Goal: Task Accomplishment & Management: Manage account settings

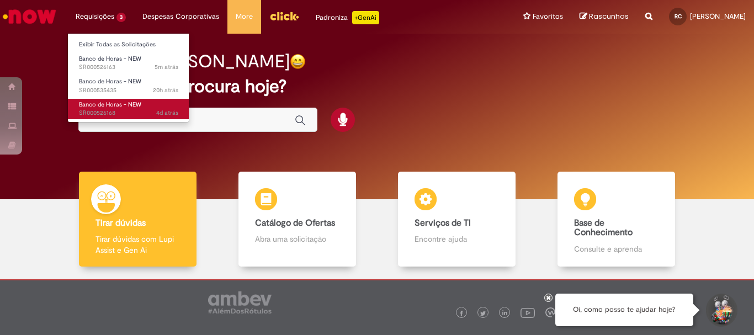
click at [134, 107] on span "Banco de Horas - NEW" at bounding box center [110, 104] width 62 height 8
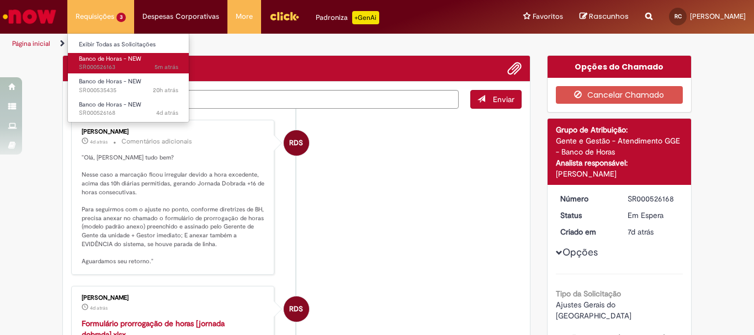
click at [134, 62] on span "Banco de Horas - NEW" at bounding box center [110, 59] width 62 height 8
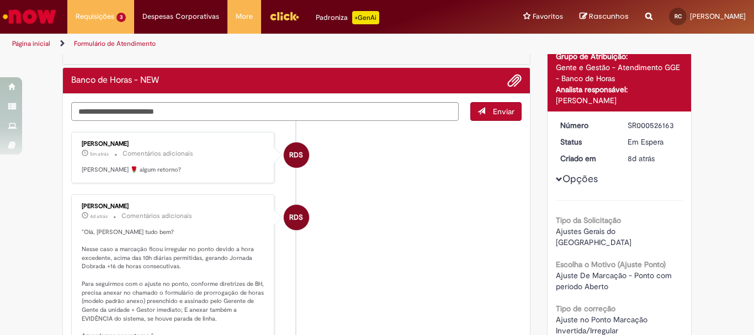
scroll to position [18, 0]
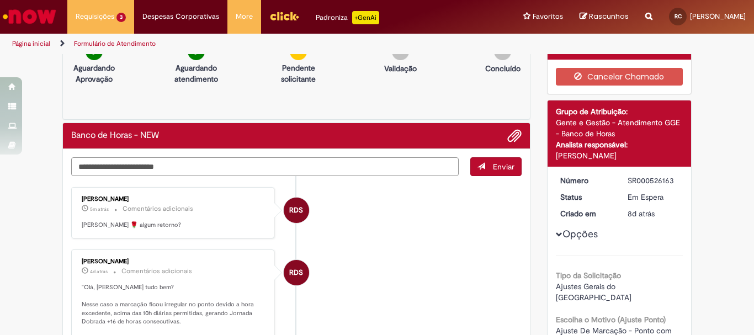
click at [257, 161] on textarea "Digite sua mensagem aqui..." at bounding box center [265, 166] width 388 height 19
type textarea "**********"
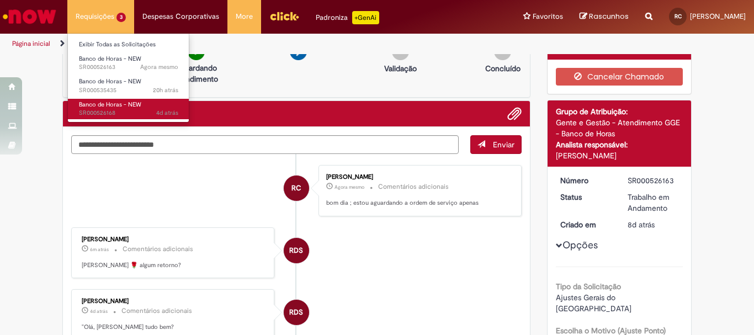
click at [135, 100] on span "Banco de Horas - NEW" at bounding box center [110, 104] width 62 height 8
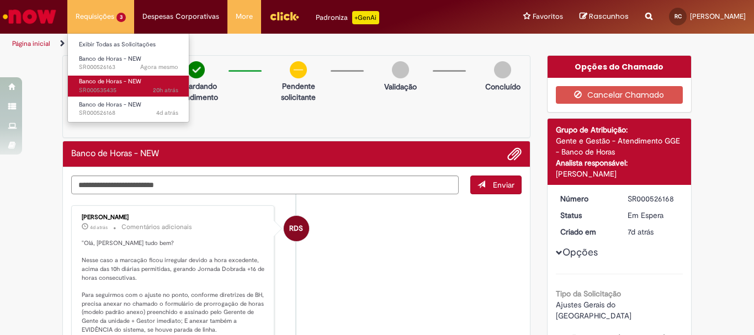
click at [136, 86] on span "Banco de Horas - NEW" at bounding box center [110, 81] width 62 height 8
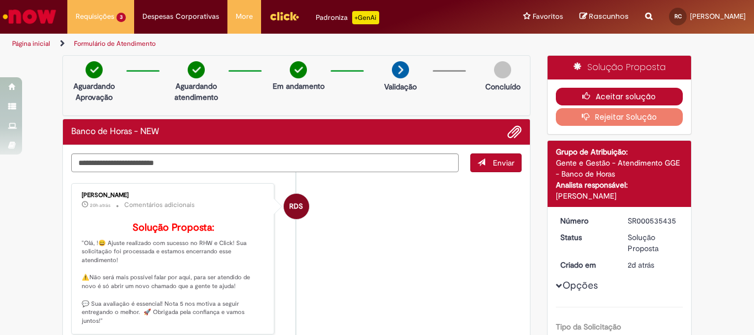
click at [587, 98] on icon "button" at bounding box center [589, 96] width 13 height 8
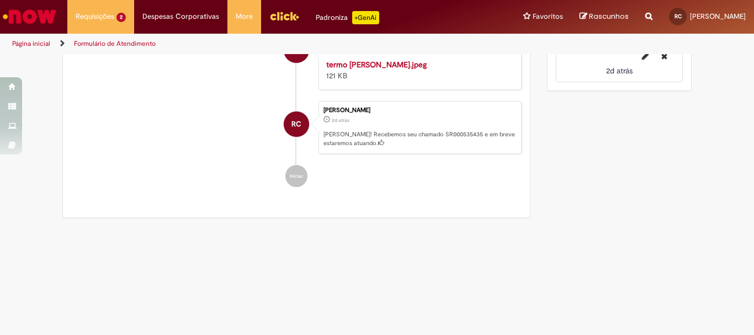
scroll to position [1104, 0]
click at [373, 59] on img "Histórico de tíquete" at bounding box center [418, 59] width 184 height 0
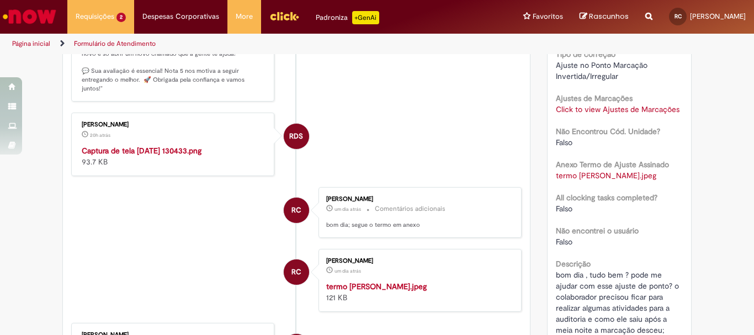
scroll to position [55, 0]
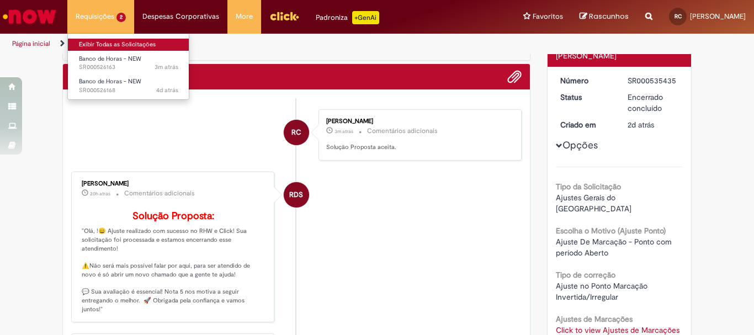
click at [117, 44] on link "Exibir Todas as Solicitações" at bounding box center [128, 45] width 121 height 12
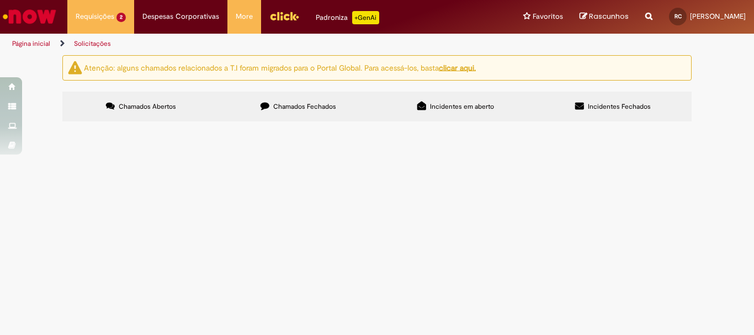
click at [284, 108] on span "Chamados Fechados" at bounding box center [304, 106] width 63 height 9
click at [0, 0] on th "Fase" at bounding box center [0, 0] width 0 height 0
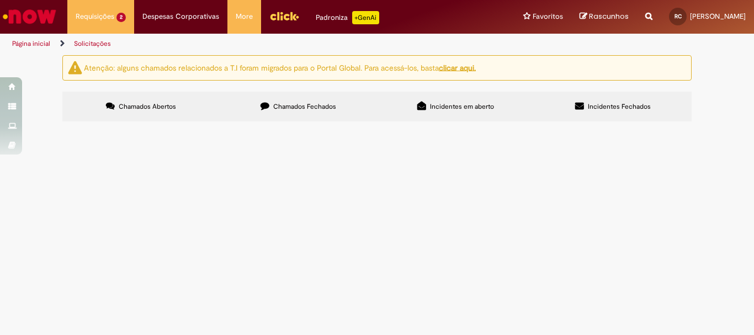
click at [0, 0] on th "Fase" at bounding box center [0, 0] width 0 height 0
click at [0, 0] on button at bounding box center [0, 0] width 0 height 0
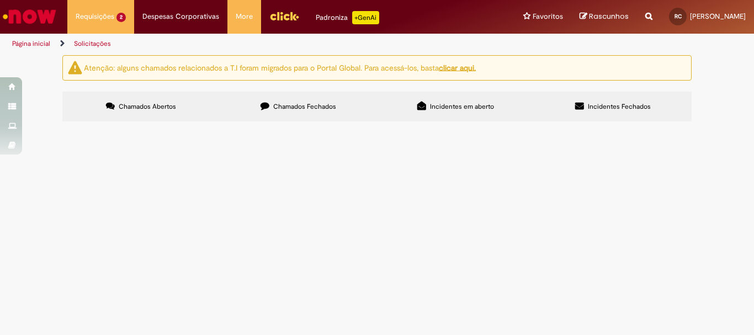
scroll to position [110, 0]
click at [0, 0] on span "bom dia , tudo bem ? pode me ajudar com esse ajuste de ponto? o colaborador pre…" at bounding box center [0, 0] width 0 height 0
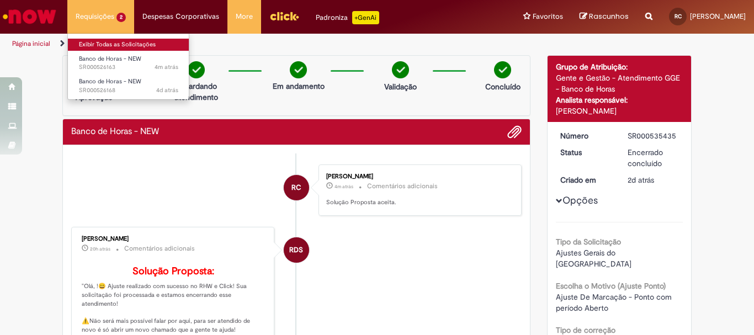
click at [130, 47] on link "Exibir Todas as Solicitações" at bounding box center [128, 45] width 121 height 12
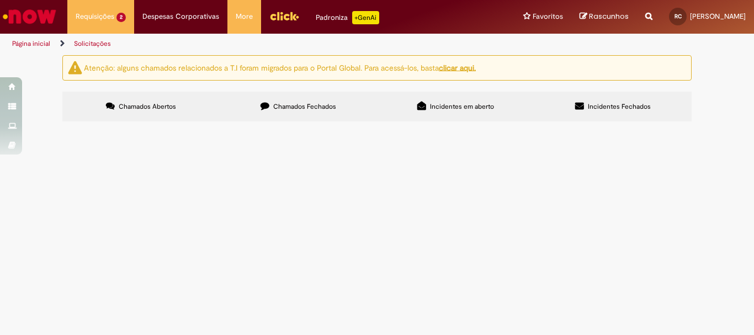
click at [0, 0] on button at bounding box center [0, 0] width 0 height 0
click at [301, 115] on label "Chamados Fechados" at bounding box center [298, 107] width 157 height 30
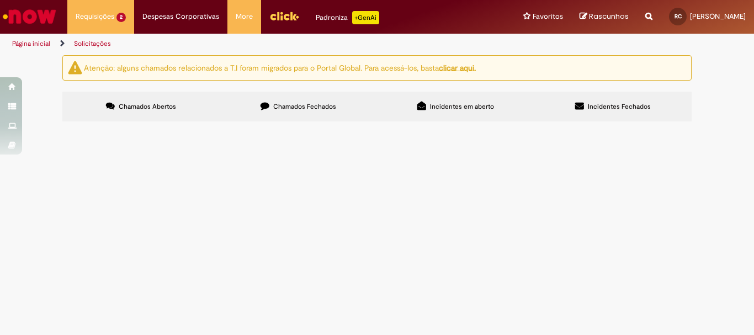
click at [0, 0] on button at bounding box center [0, 0] width 0 height 0
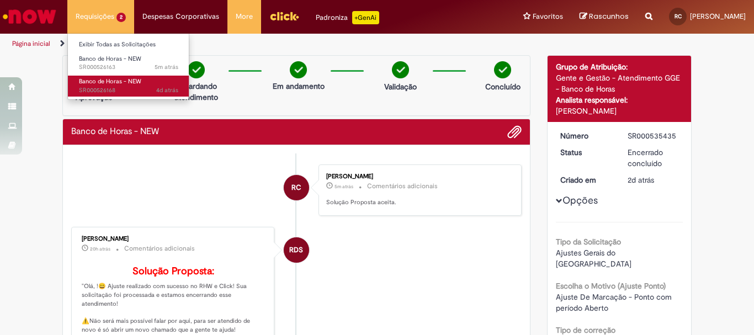
click at [117, 80] on span "Banco de Horas - NEW" at bounding box center [110, 81] width 62 height 8
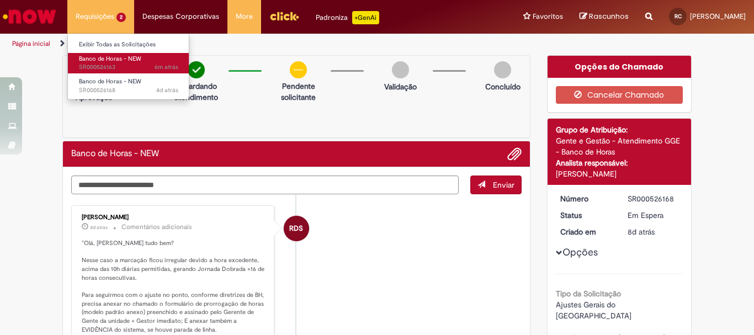
click at [109, 60] on span "Banco de Horas - NEW" at bounding box center [110, 59] width 62 height 8
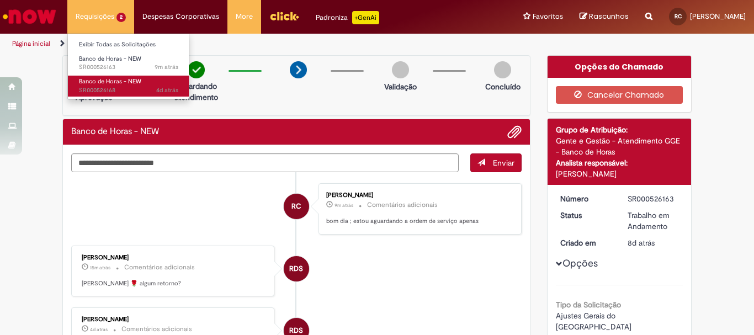
click at [93, 85] on span "Banco de Horas - NEW" at bounding box center [110, 81] width 62 height 8
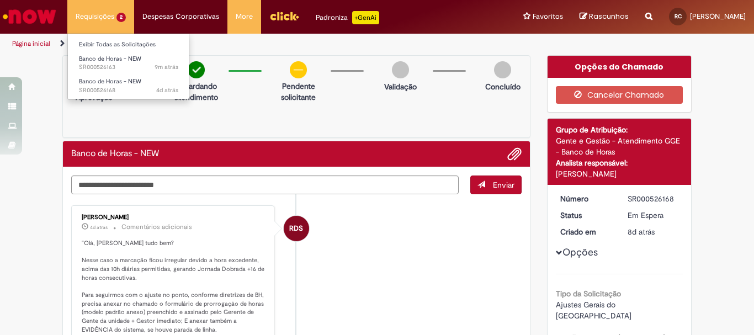
click at [104, 12] on li "Requisições 2 Exibir Todas as Solicitações Banco de Horas - NEW 9m atrás 9 minu…" at bounding box center [100, 16] width 67 height 33
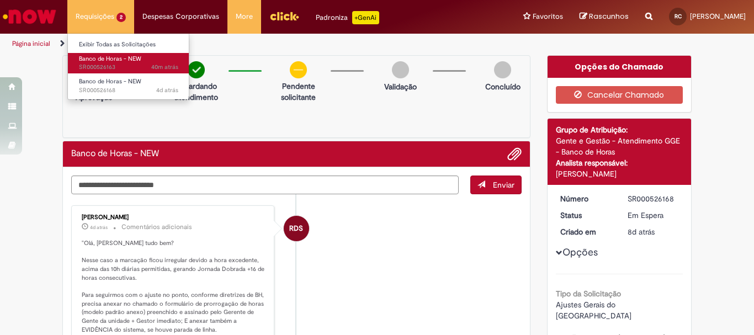
click at [115, 63] on span "40m atrás 40 minutos atrás SR000526163" at bounding box center [128, 67] width 99 height 9
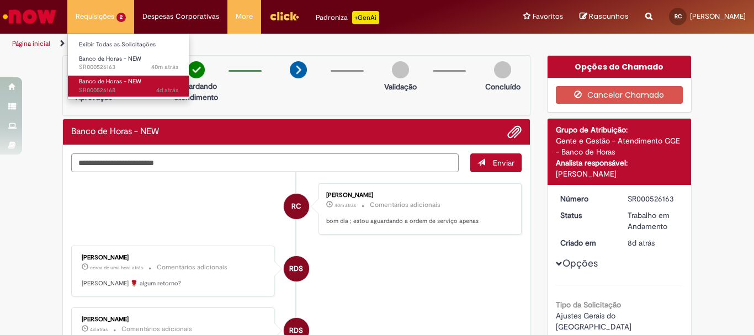
click at [120, 78] on span "Banco de Horas - NEW" at bounding box center [110, 81] width 62 height 8
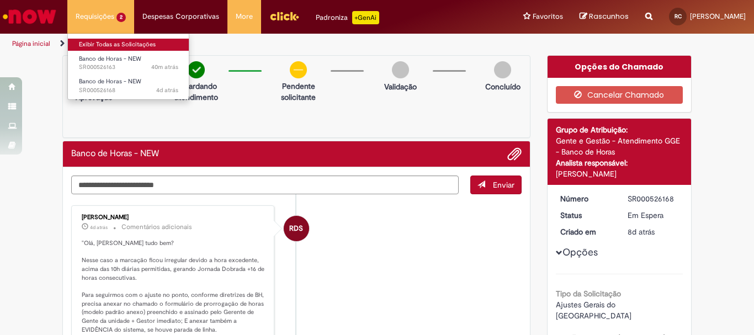
click at [115, 43] on link "Exibir Todas as Solicitações" at bounding box center [128, 45] width 121 height 12
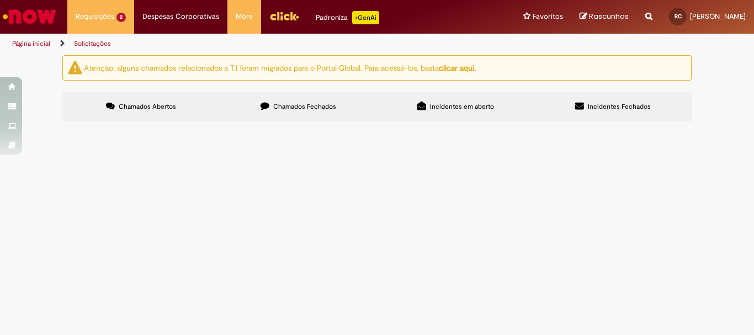
click at [0, 0] on button at bounding box center [0, 0] width 0 height 0
click at [241, 125] on div at bounding box center [377, 124] width 646 height 1
click at [315, 100] on label "Chamados Fechados" at bounding box center [298, 107] width 157 height 30
click at [142, 105] on span "Chamados Abertos" at bounding box center [147, 106] width 57 height 9
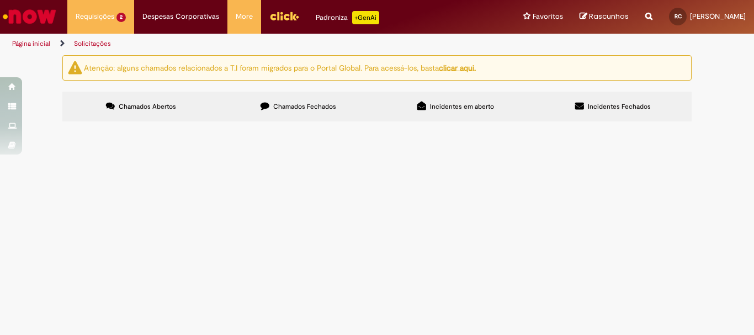
click at [0, 0] on button at bounding box center [0, 0] width 0 height 0
